Goal: Information Seeking & Learning: Learn about a topic

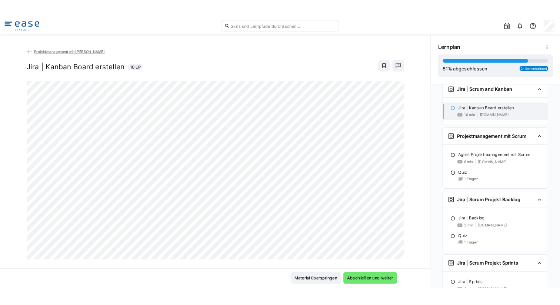
scroll to position [920, 0]
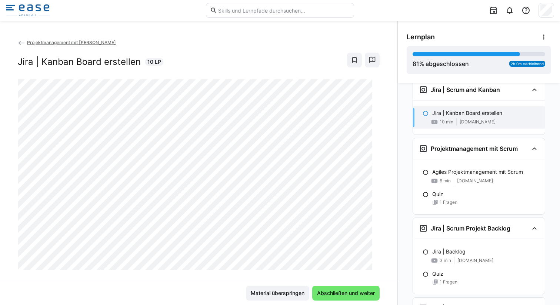
click at [32, 11] on img at bounding box center [28, 10] width 44 height 12
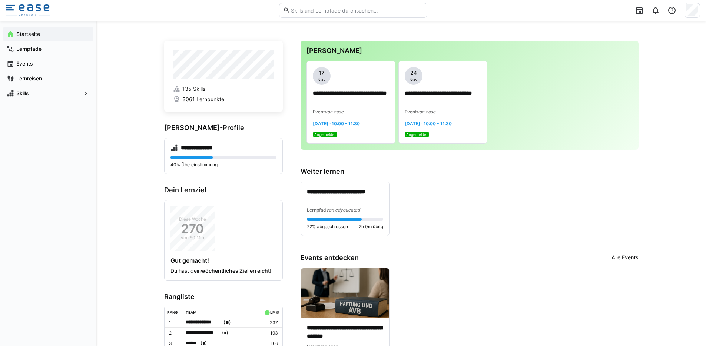
click at [40, 8] on img at bounding box center [28, 10] width 44 height 12
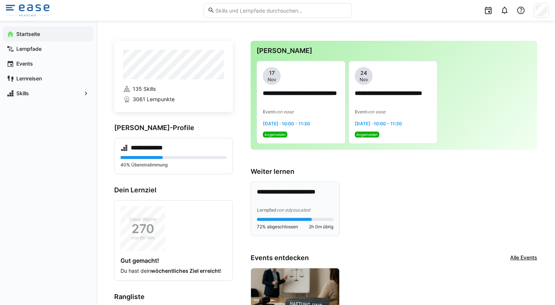
click at [285, 193] on p "**********" at bounding box center [295, 196] width 76 height 17
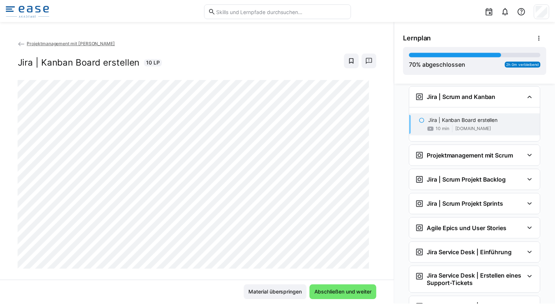
scroll to position [916, 0]
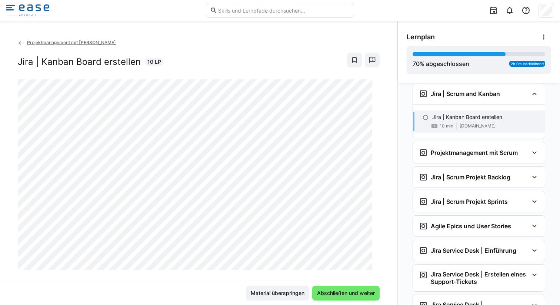
click at [29, 7] on img at bounding box center [28, 10] width 44 height 12
